Goal: Transaction & Acquisition: Book appointment/travel/reservation

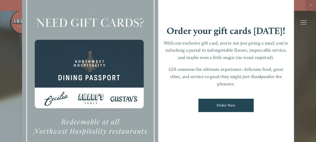
click at [312, 3] on div at bounding box center [158, 71] width 316 height 142
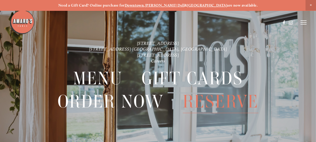
click at [214, 101] on span "Reserve" at bounding box center [221, 101] width 76 height 23
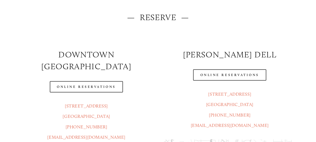
scroll to position [75, 0]
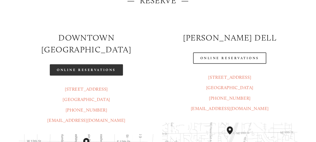
click at [101, 64] on link "Online Reservations" at bounding box center [86, 69] width 73 height 11
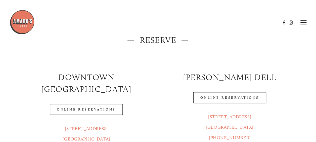
scroll to position [0, 0]
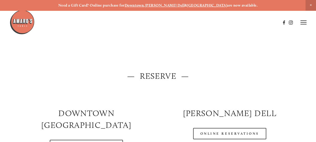
click at [303, 22] on line at bounding box center [303, 22] width 6 height 0
